Goal: Task Accomplishment & Management: Manage account settings

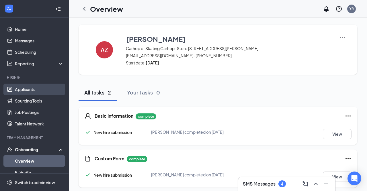
click at [31, 87] on link "Applicants" at bounding box center [39, 89] width 49 height 11
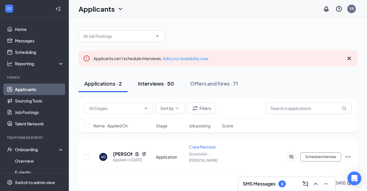
click at [159, 86] on div "Interviews · 50" at bounding box center [156, 83] width 36 height 7
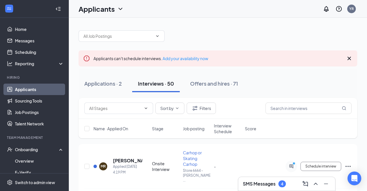
click at [266, 187] on h3 "SMS Messages" at bounding box center [259, 184] width 33 height 6
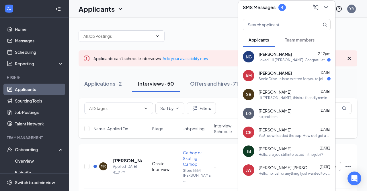
click at [304, 41] on span "Team members" at bounding box center [300, 39] width 30 height 5
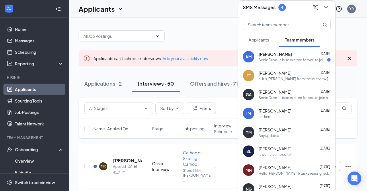
click at [262, 37] on button "Applicants" at bounding box center [259, 40] width 32 height 14
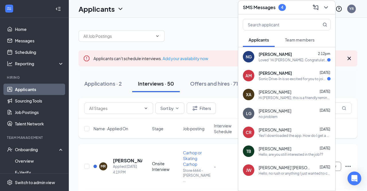
click at [198, 5] on div "Applicants YR" at bounding box center [218, 9] width 298 height 18
click at [324, 8] on icon "ChevronDown" at bounding box center [325, 7] width 7 height 7
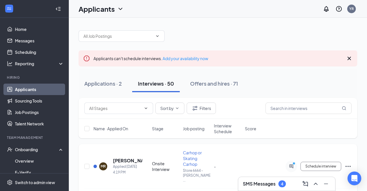
click at [132, 180] on div "[PERSON_NAME] Applied [DATE] 4:19 PM Onsite Interview Carhop or Skating Carhop …" at bounding box center [217, 169] width 267 height 39
click at [127, 158] on h5 "[PERSON_NAME]" at bounding box center [127, 161] width 29 height 6
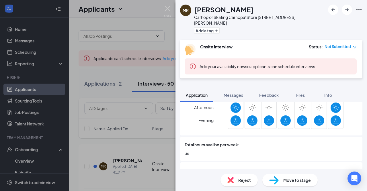
scroll to position [507, 0]
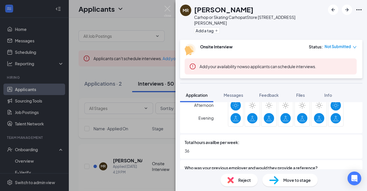
click at [137, 9] on div "[PERSON_NAME] Carhop or Skating Carhop at Store [STREET_ADDRESS][PERSON_NAME] A…" at bounding box center [183, 95] width 367 height 191
click at [166, 5] on div "[PERSON_NAME] Carhop or Skating Carhop at Store [STREET_ADDRESS][PERSON_NAME] A…" at bounding box center [183, 95] width 367 height 191
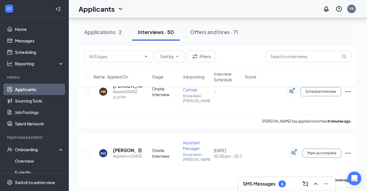
scroll to position [77, 0]
